Goal: Navigation & Orientation: Go to known website

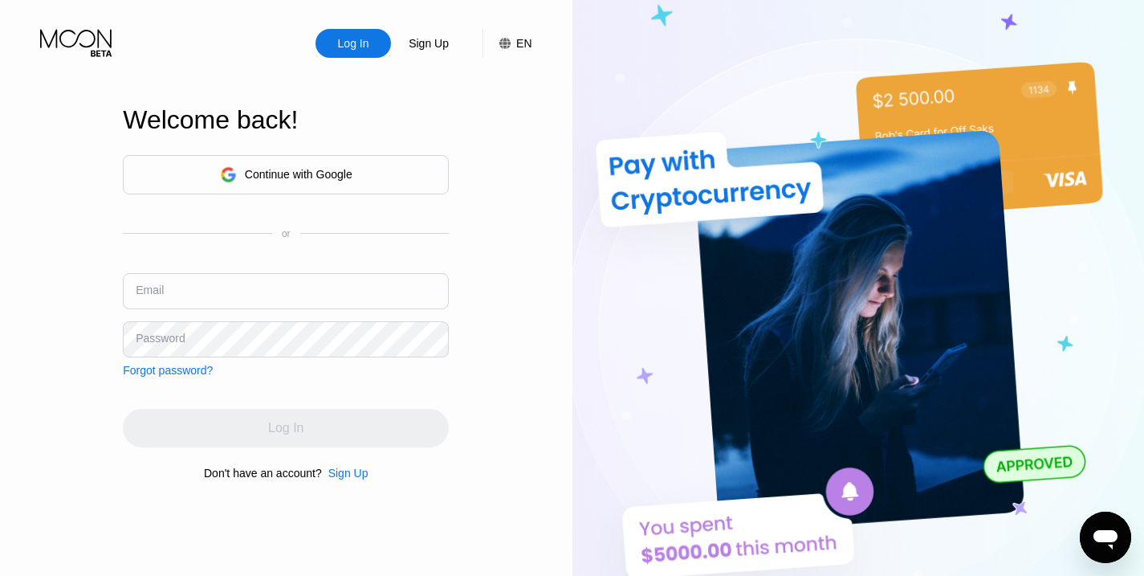
type input "[EMAIL_ADDRESS][DOMAIN_NAME]"
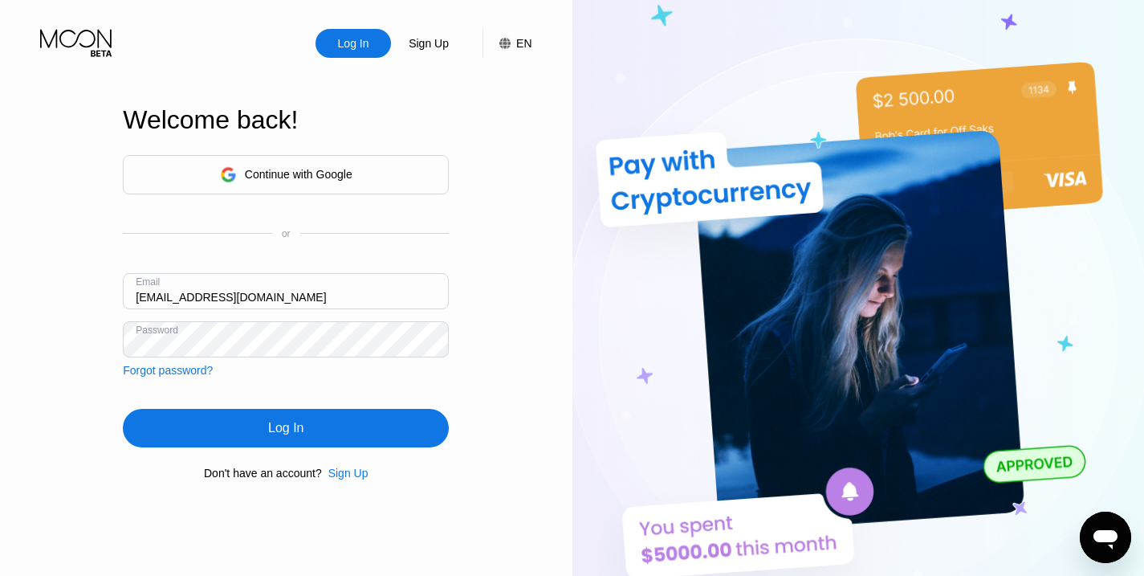
click at [280, 432] on div "Log In" at bounding box center [286, 428] width 326 height 39
click at [280, 432] on div "Log In" at bounding box center [285, 428] width 35 height 16
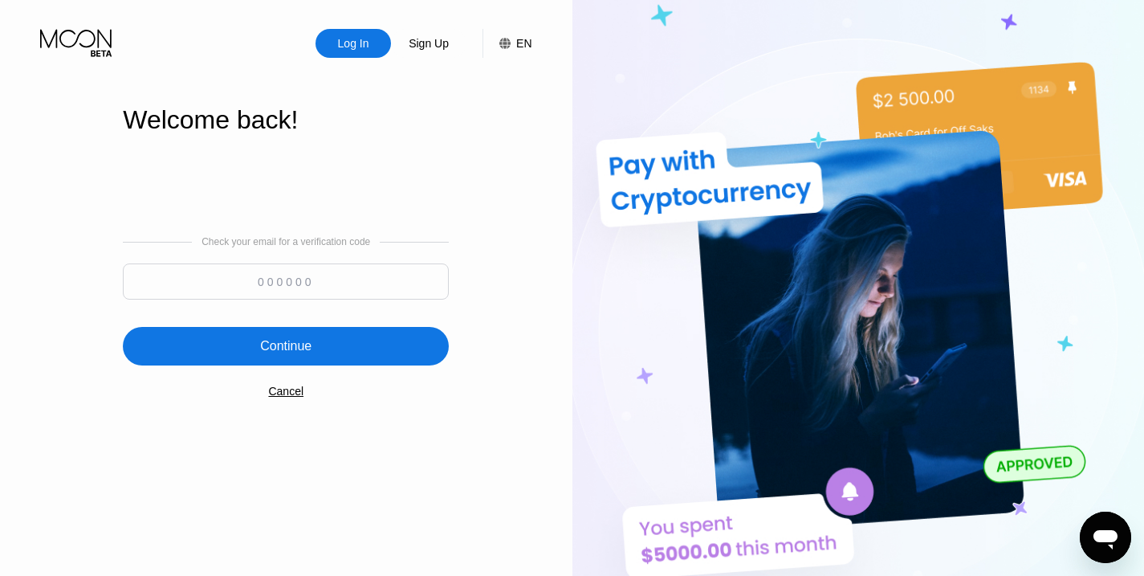
click at [316, 281] on input at bounding box center [286, 281] width 326 height 36
type input "756675"
click at [280, 356] on div "Continue" at bounding box center [286, 346] width 326 height 39
